Goal: Use online tool/utility: Use online tool/utility

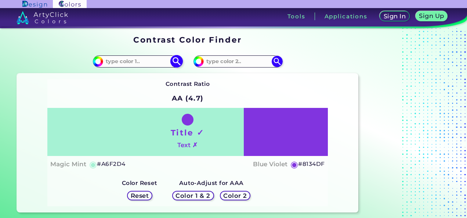
click at [117, 62] on input at bounding box center [137, 62] width 68 height 10
type input "efb5b9"
click at [142, 194] on h5 "Reset" at bounding box center [140, 196] width 18 height 6
click at [203, 83] on strong "Contrast Ratio" at bounding box center [188, 83] width 44 height 7
click at [175, 59] on img at bounding box center [176, 61] width 13 height 13
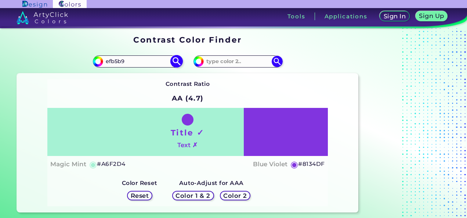
type input "#efb5b9"
type input "#EFB5B9"
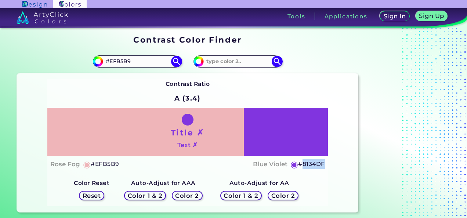
drag, startPoint x: 304, startPoint y: 164, endPoint x: 323, endPoint y: 164, distance: 19.5
click at [323, 164] on h5 "#8134DF" at bounding box center [311, 164] width 26 height 10
copy h5 "8134DF"
drag, startPoint x: 325, startPoint y: 163, endPoint x: 297, endPoint y: 164, distance: 28.3
click at [297, 164] on div "Title ✗ Text ✗ Rose Fog ◉ #EFB5B9 Blue Violet ◉ #8134DF" at bounding box center [187, 140] width 280 height 65
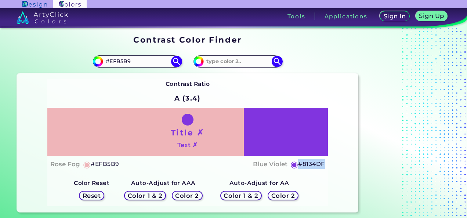
copy div "◉ #8134DF"
